Goal: Task Accomplishment & Management: Manage account settings

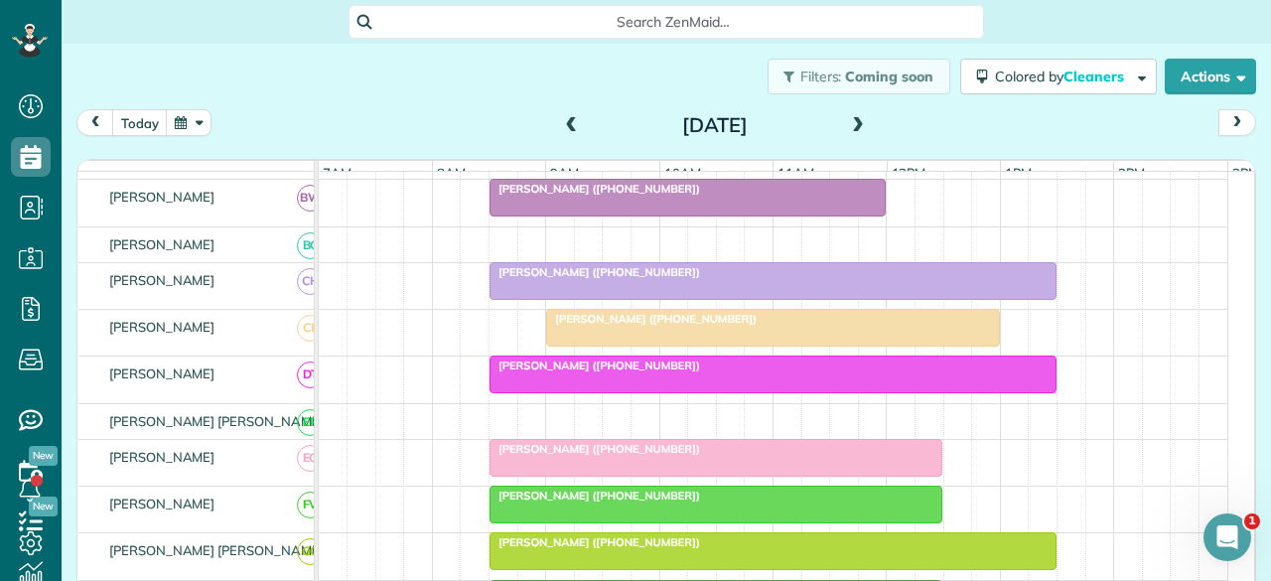
click at [556, 549] on span "Amy Rayford (+14698319837)" at bounding box center [595, 542] width 213 height 14
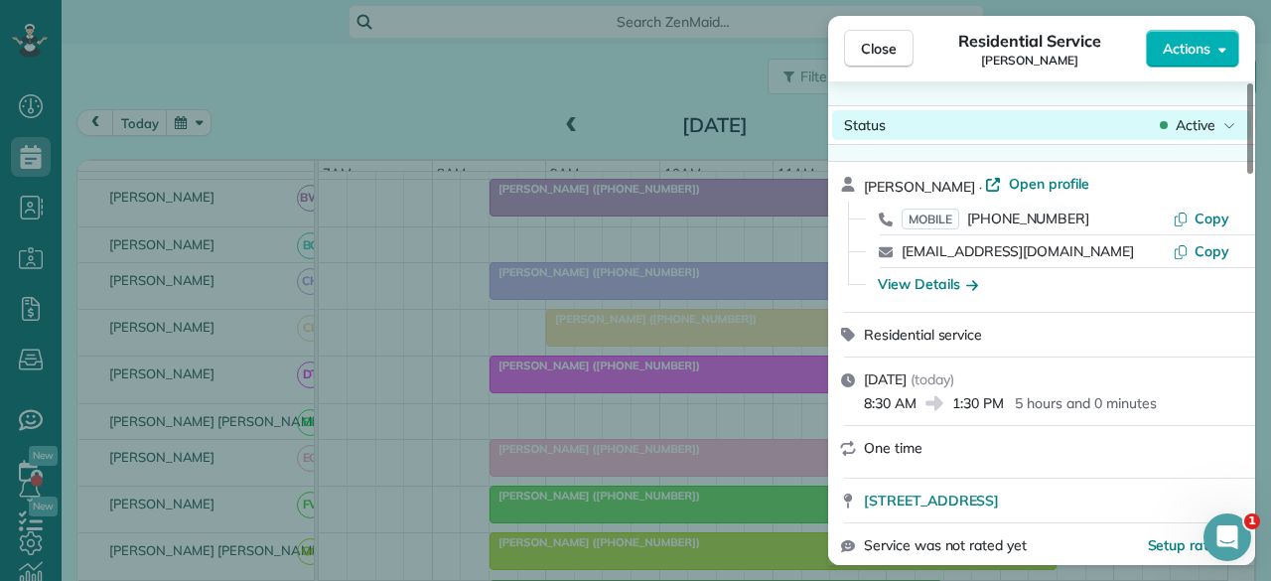
click at [1200, 128] on span "Active" at bounding box center [1196, 125] width 40 height 20
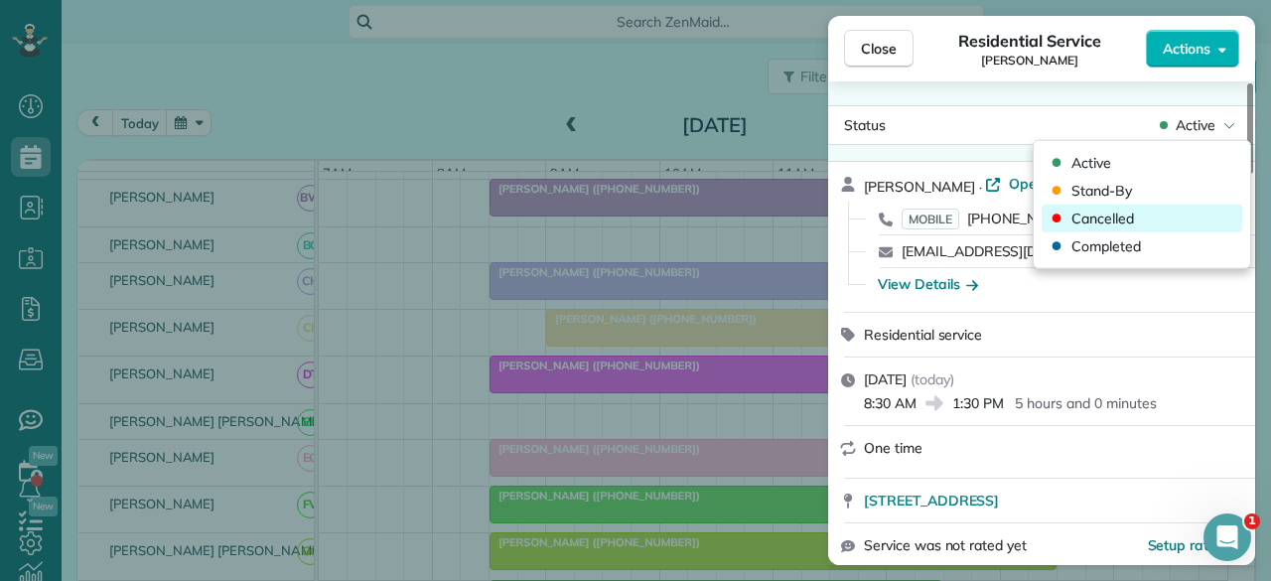
click at [1110, 217] on span "Cancelled" at bounding box center [1103, 219] width 63 height 20
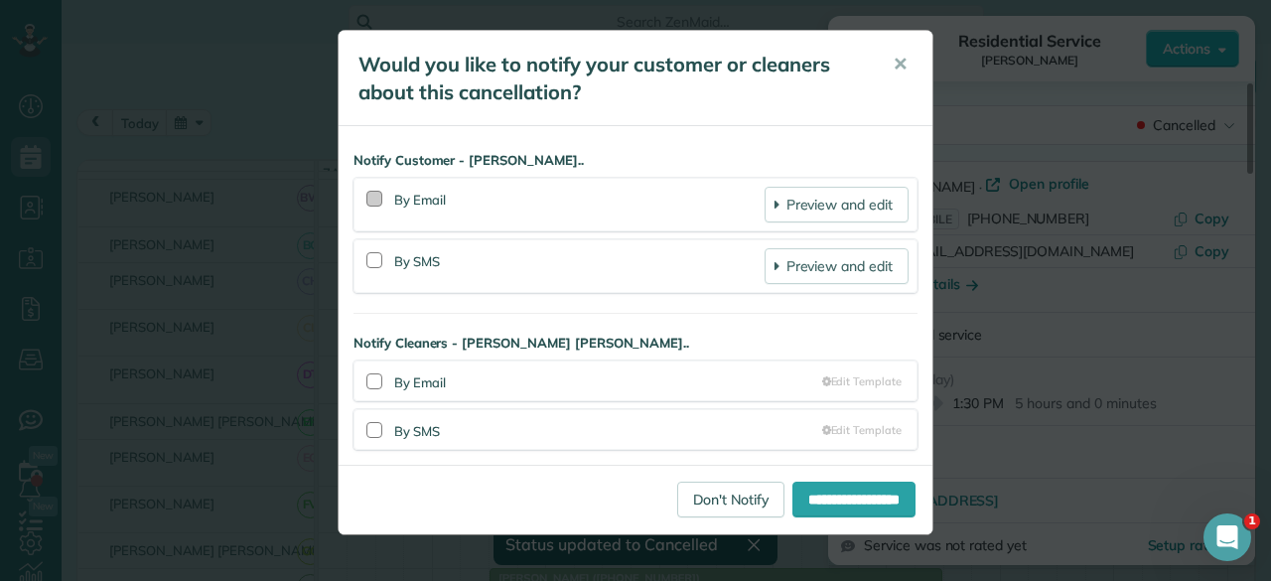
click at [371, 197] on div at bounding box center [374, 199] width 16 height 16
click at [371, 255] on div at bounding box center [374, 260] width 16 height 16
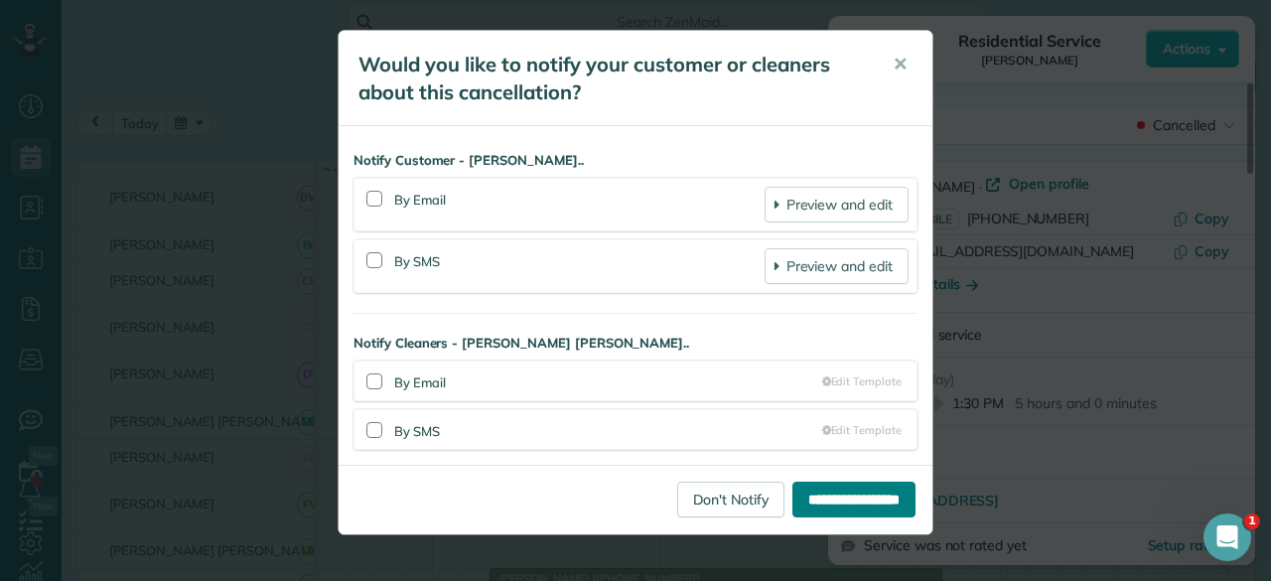
click at [845, 492] on input "**********" at bounding box center [853, 500] width 123 height 36
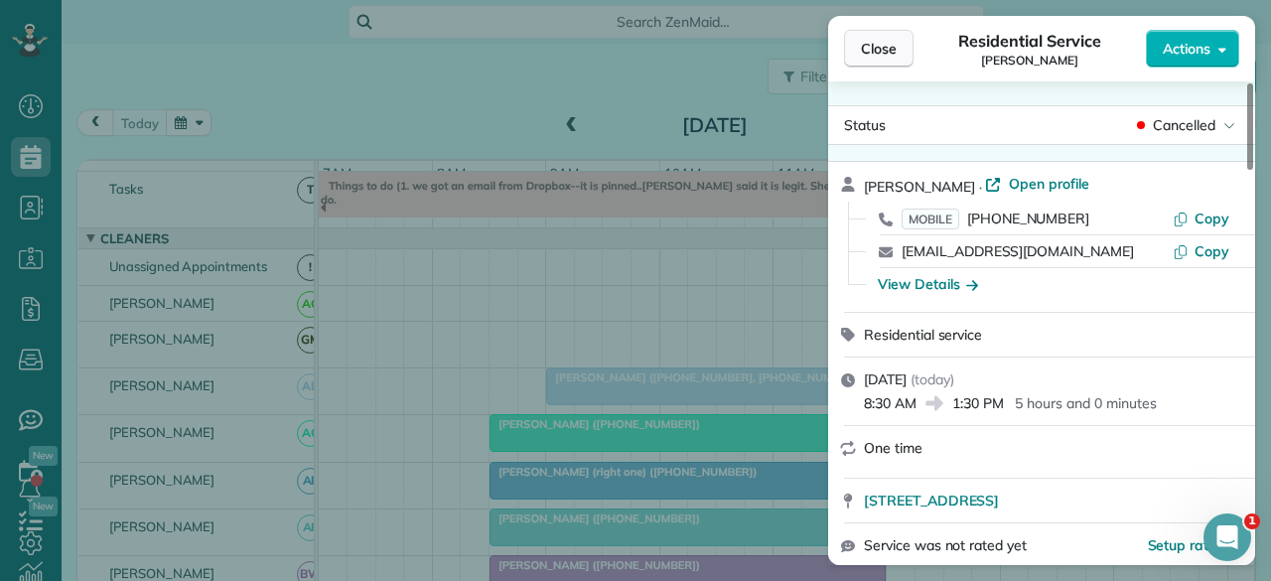
click at [870, 53] on span "Close" at bounding box center [879, 49] width 36 height 20
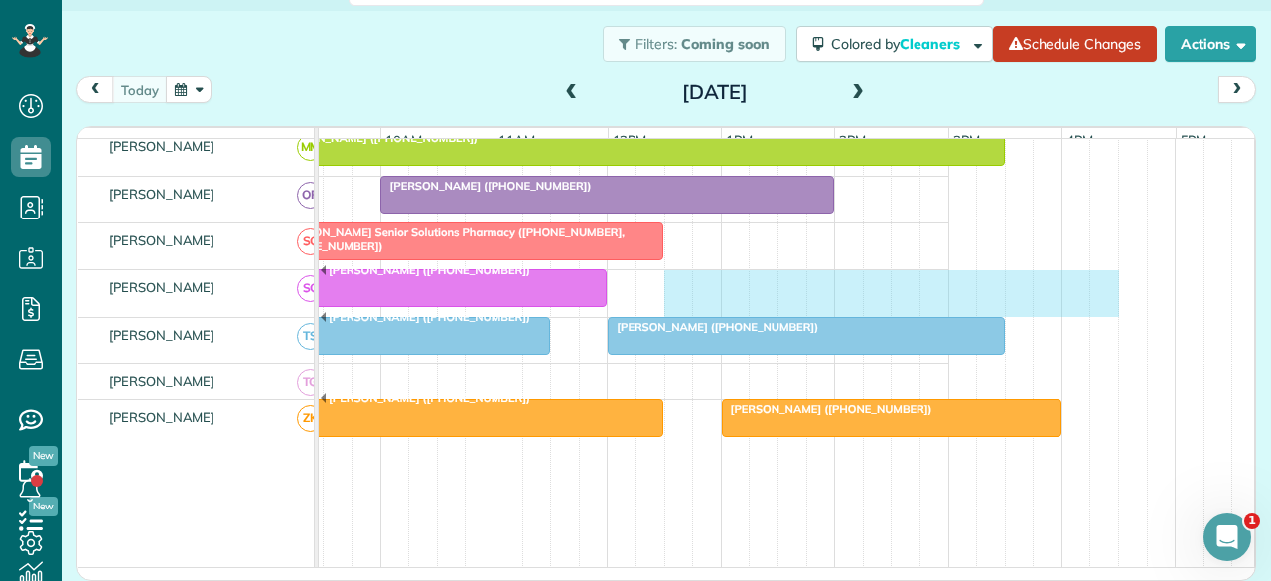
drag, startPoint x: 943, startPoint y: 285, endPoint x: 1138, endPoint y: 280, distance: 194.7
click at [949, 282] on div "[PERSON_NAME] ([PHONE_NUMBER])" at bounding box center [495, 293] width 910 height 46
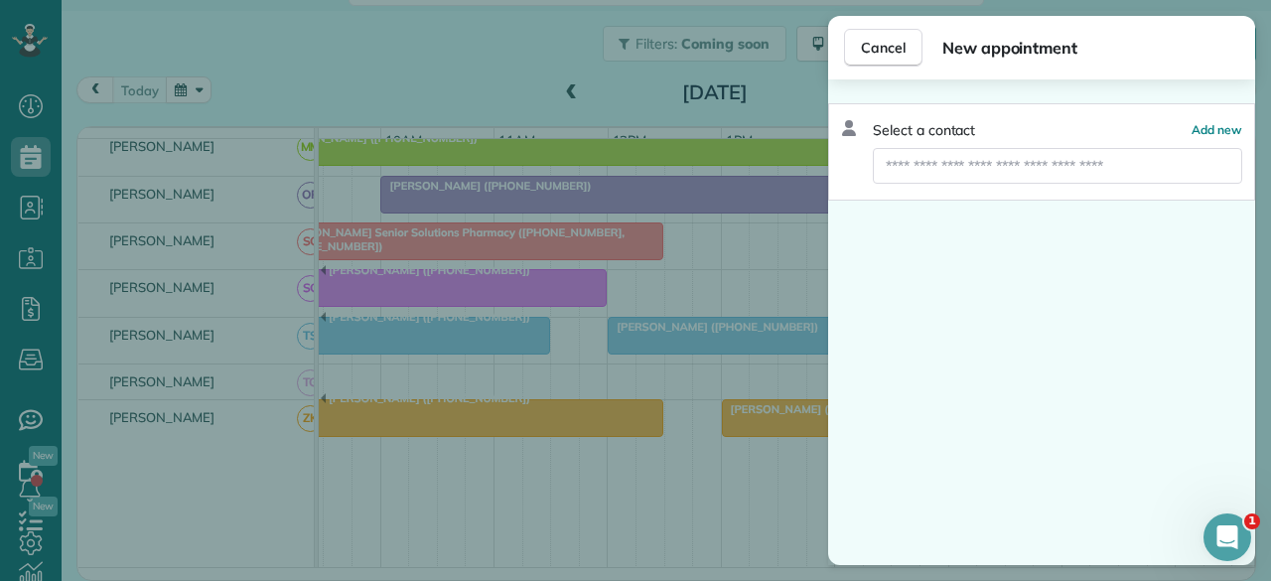
click at [459, 59] on div "Cancel New appointment Select a contact Add new" at bounding box center [635, 290] width 1271 height 581
